Goal: Obtain resource: Download file/media

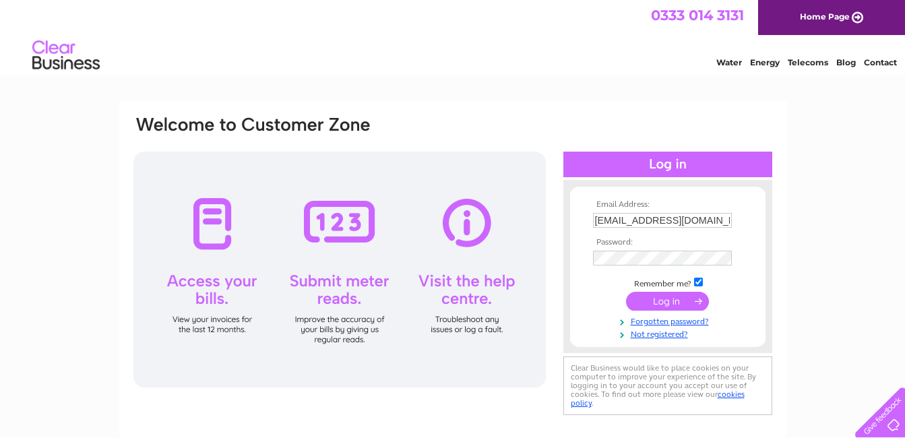
click at [667, 303] on input "submit" at bounding box center [667, 301] width 83 height 19
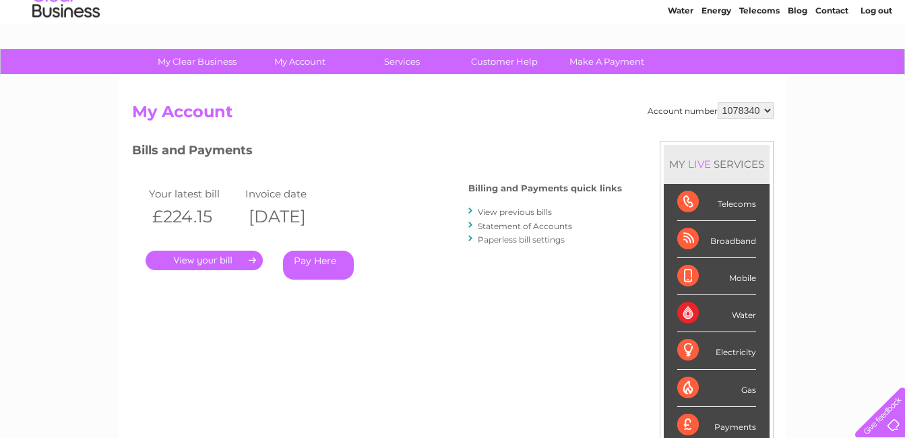
scroll to position [135, 0]
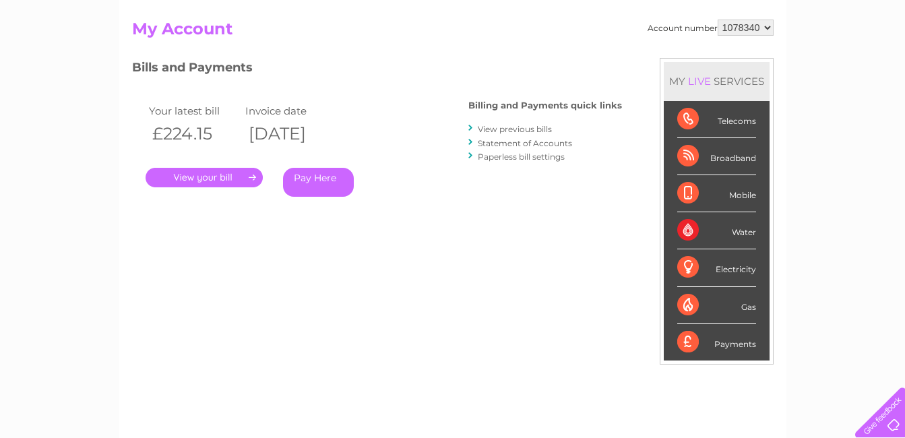
click at [201, 179] on link "." at bounding box center [204, 178] width 117 height 20
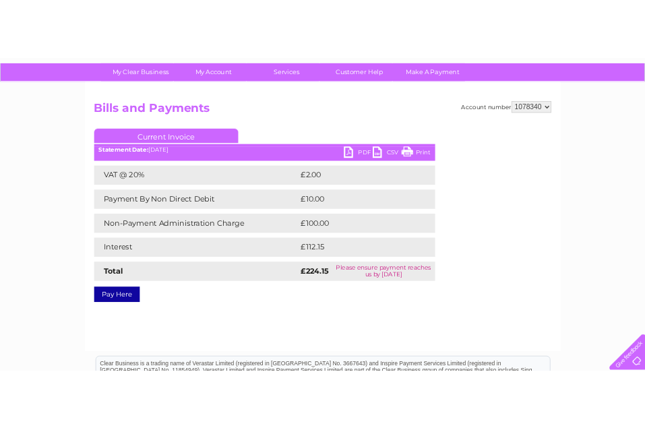
scroll to position [67, 0]
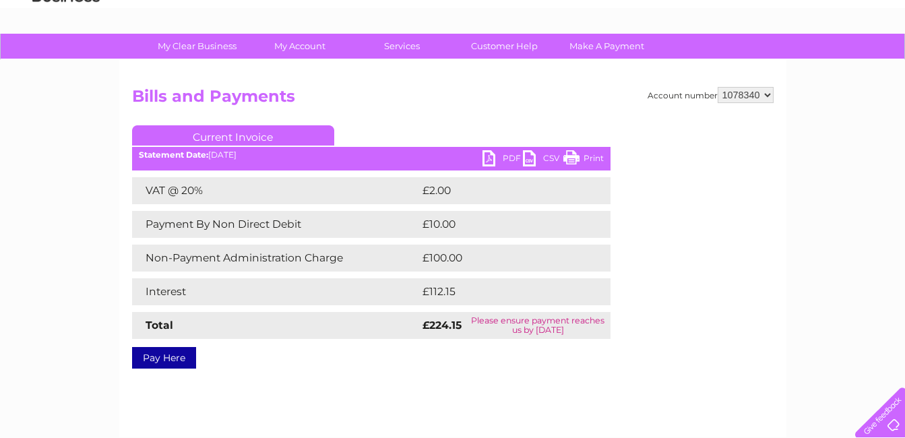
click at [491, 160] on link "PDF" at bounding box center [503, 160] width 40 height 20
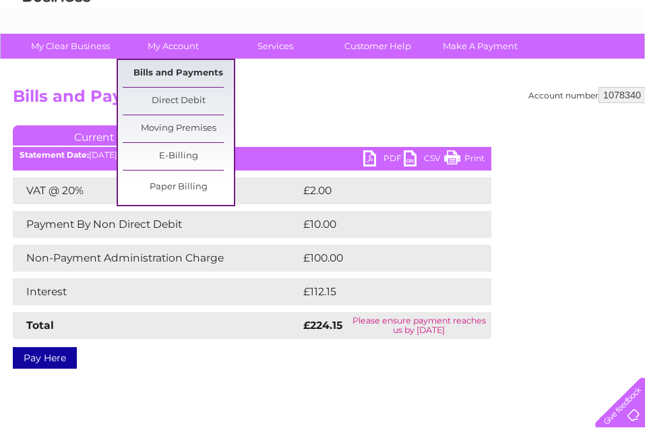
click at [176, 76] on link "Bills and Payments" at bounding box center [178, 73] width 111 height 27
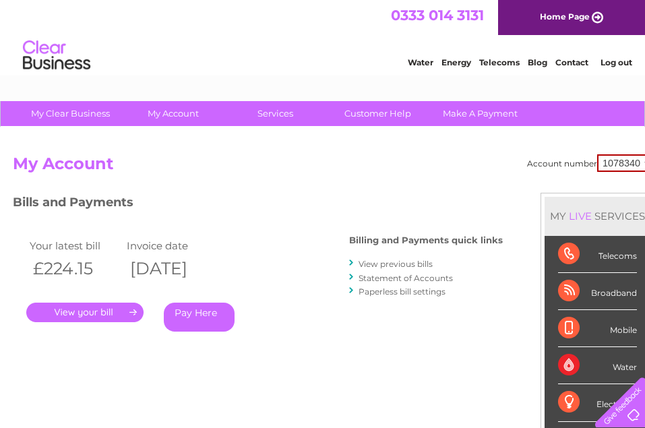
click at [403, 263] on link "View previous bills" at bounding box center [396, 264] width 74 height 10
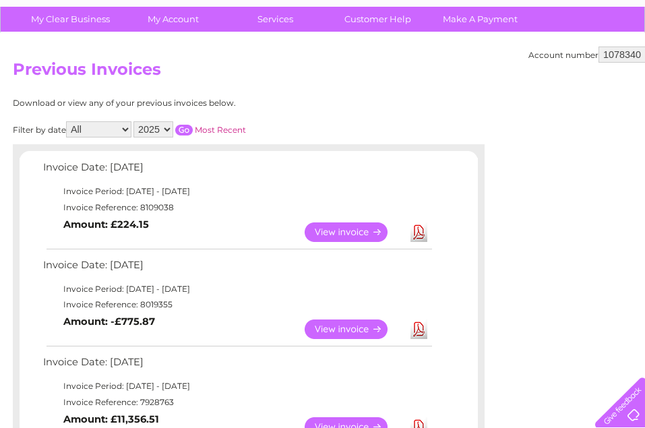
scroll to position [135, 0]
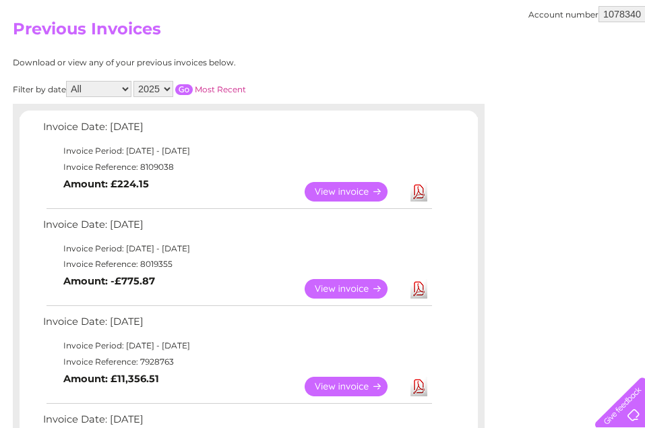
click at [417, 287] on link "Download" at bounding box center [419, 289] width 17 height 20
